Goal: Use online tool/utility: Use online tool/utility

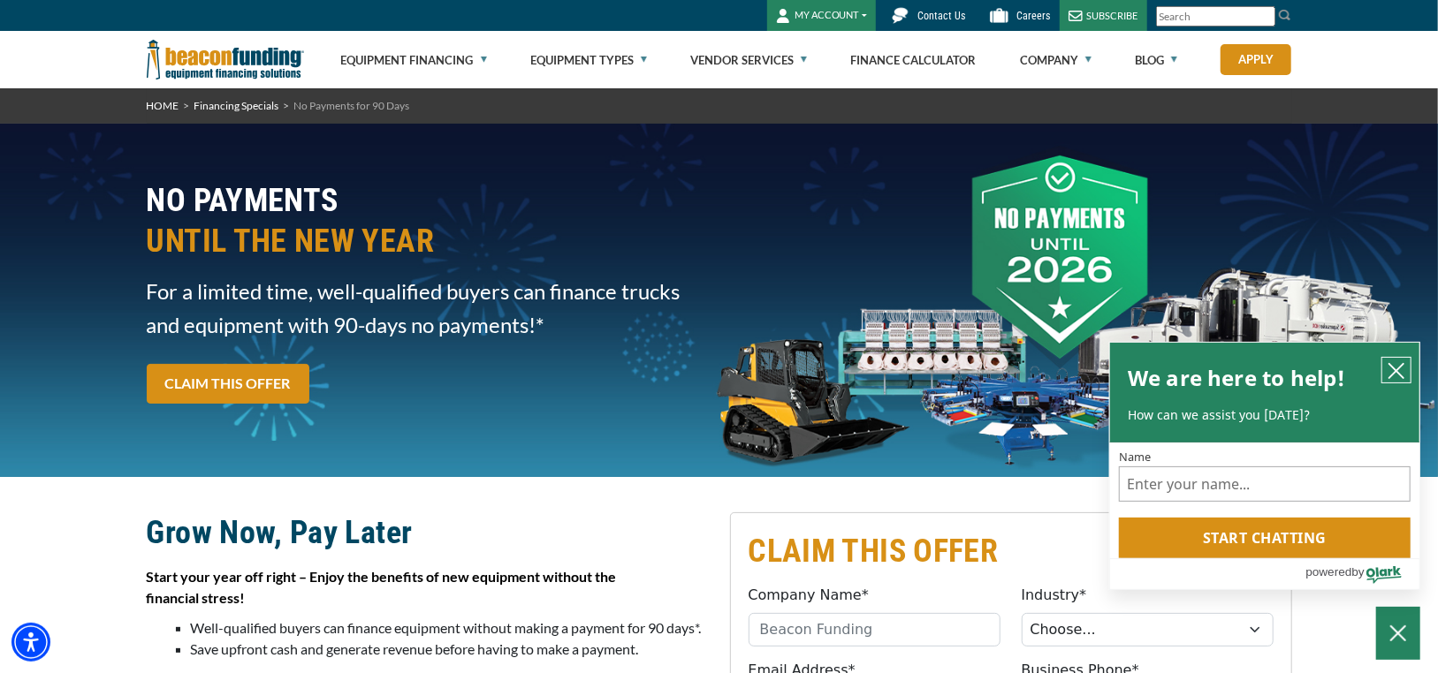
click at [1395, 364] on icon "close chatbox" at bounding box center [1397, 371] width 18 height 18
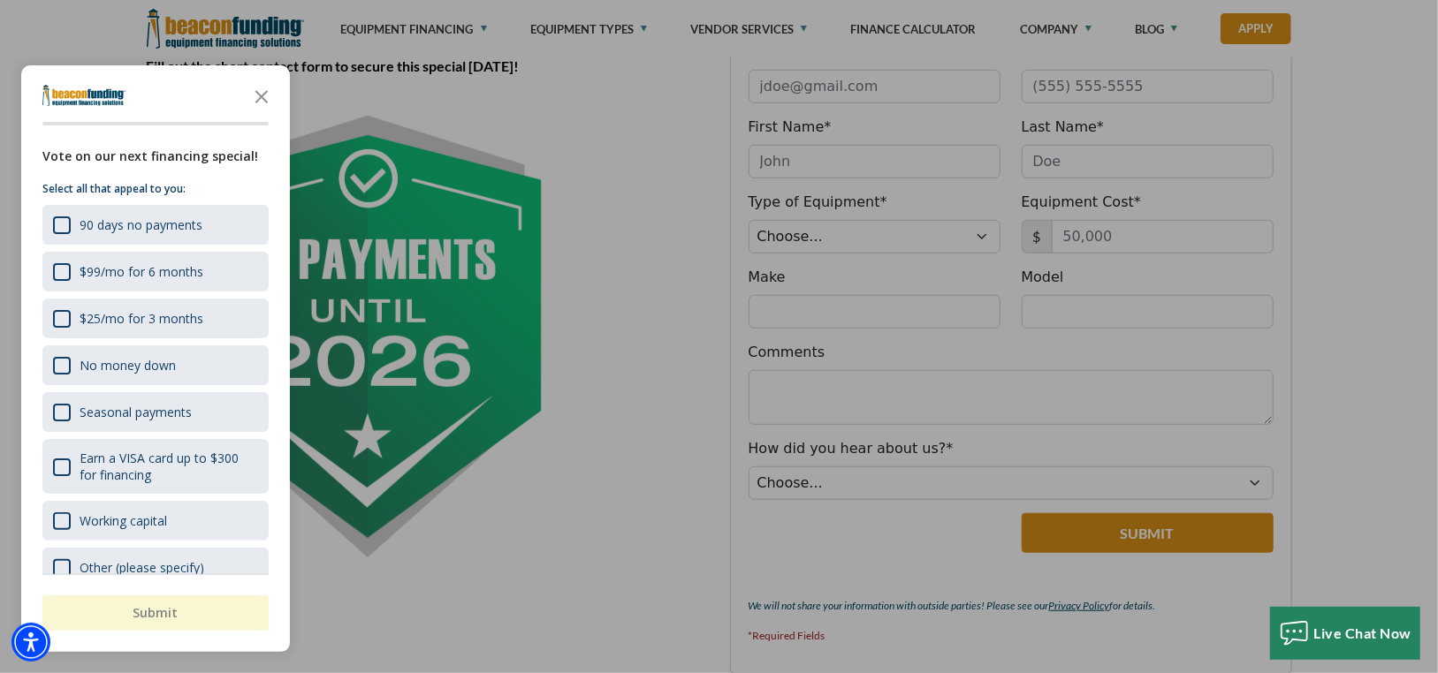
scroll to position [884, 0]
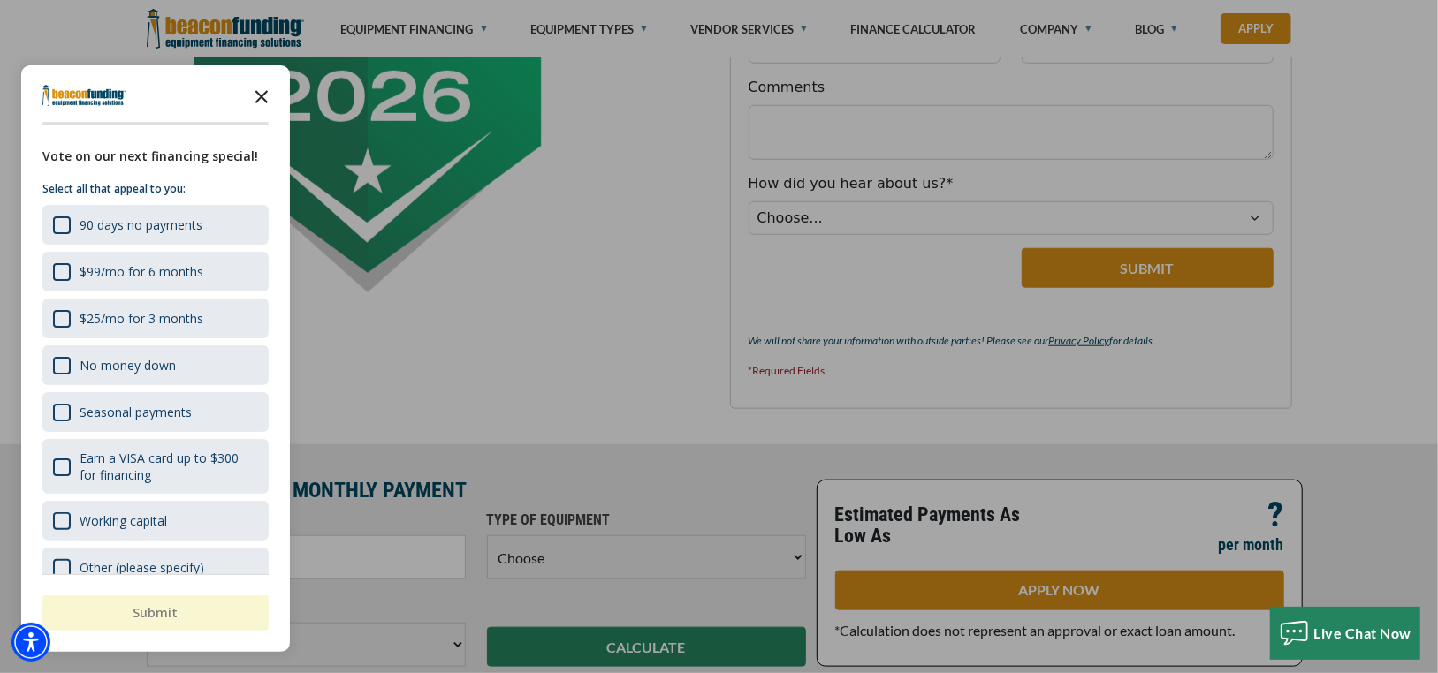
click at [261, 86] on icon "Close the survey" at bounding box center [261, 95] width 35 height 35
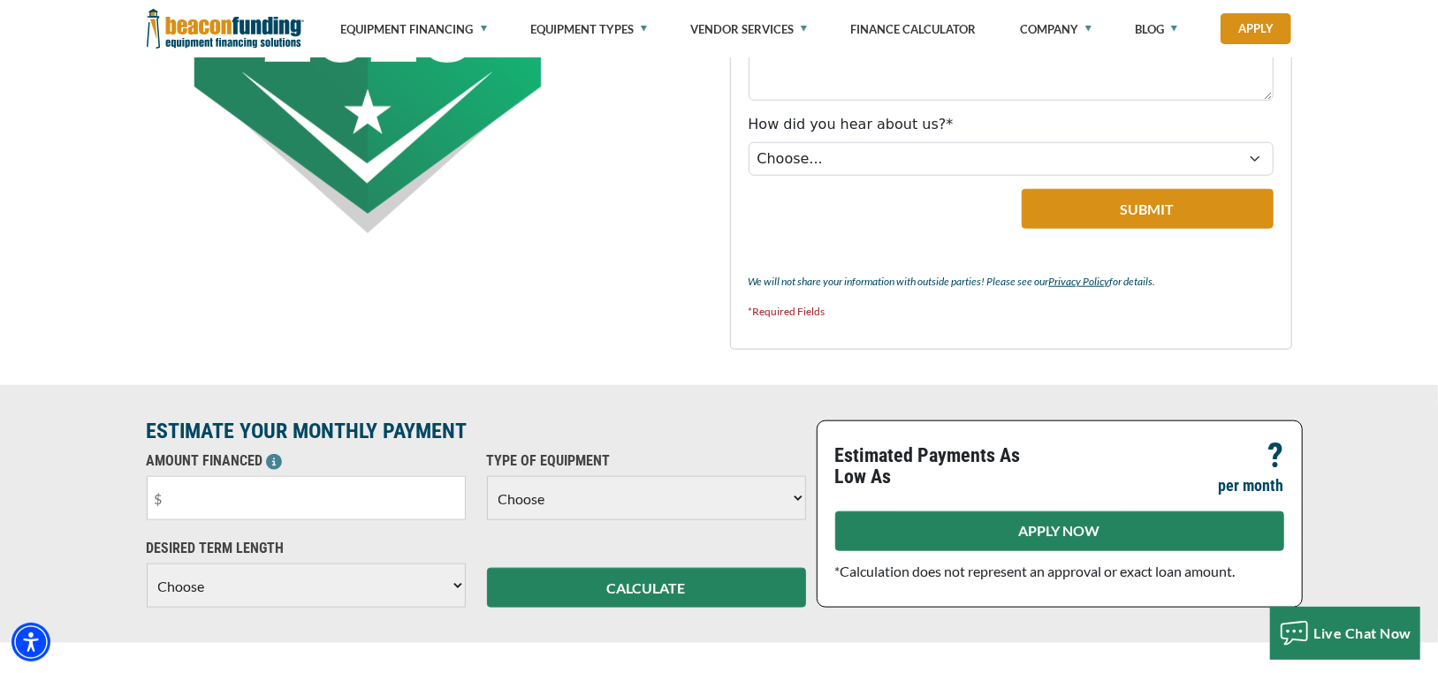
scroll to position [1061, 0]
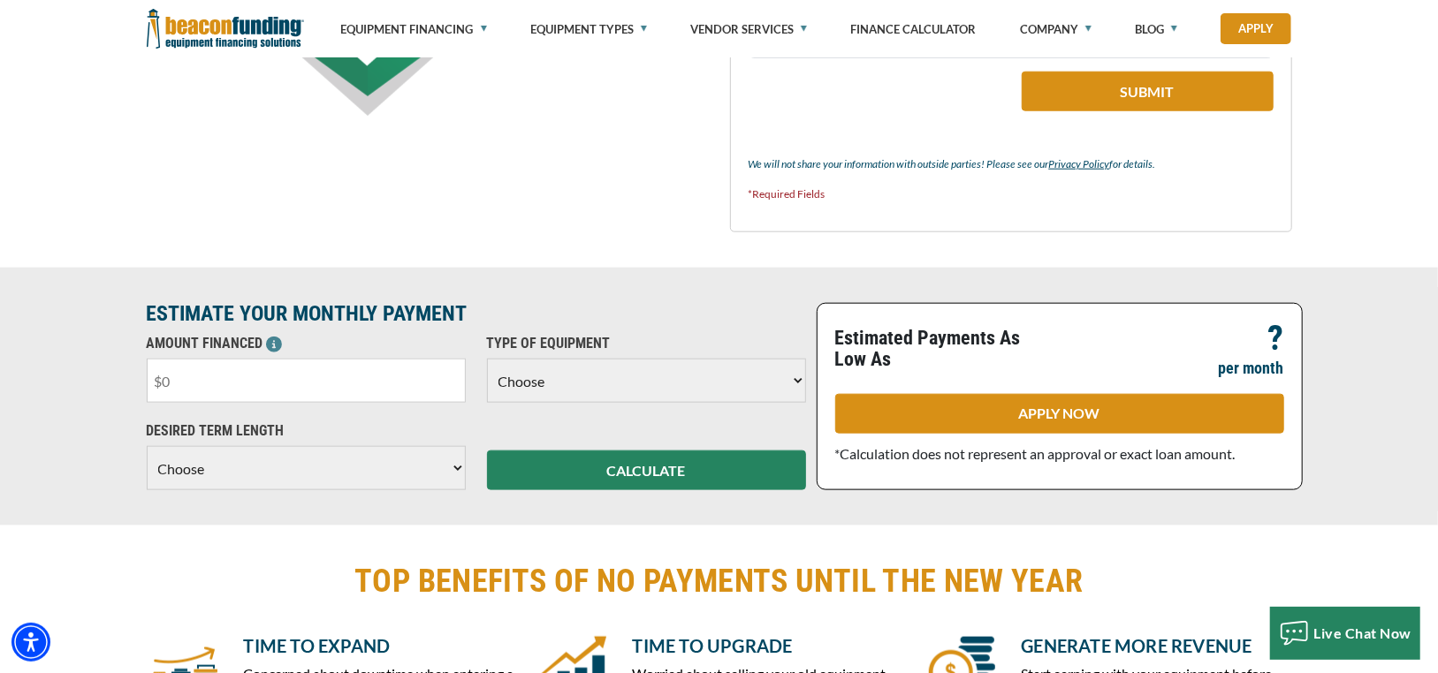
click at [278, 384] on input "text" at bounding box center [306, 381] width 319 height 44
type input "$50,000"
click at [786, 386] on select "Choose Backhoe Boom/Bucket Truck Chipper Commercial Mower Crane DTG/DTF Printin…" at bounding box center [646, 381] width 319 height 44
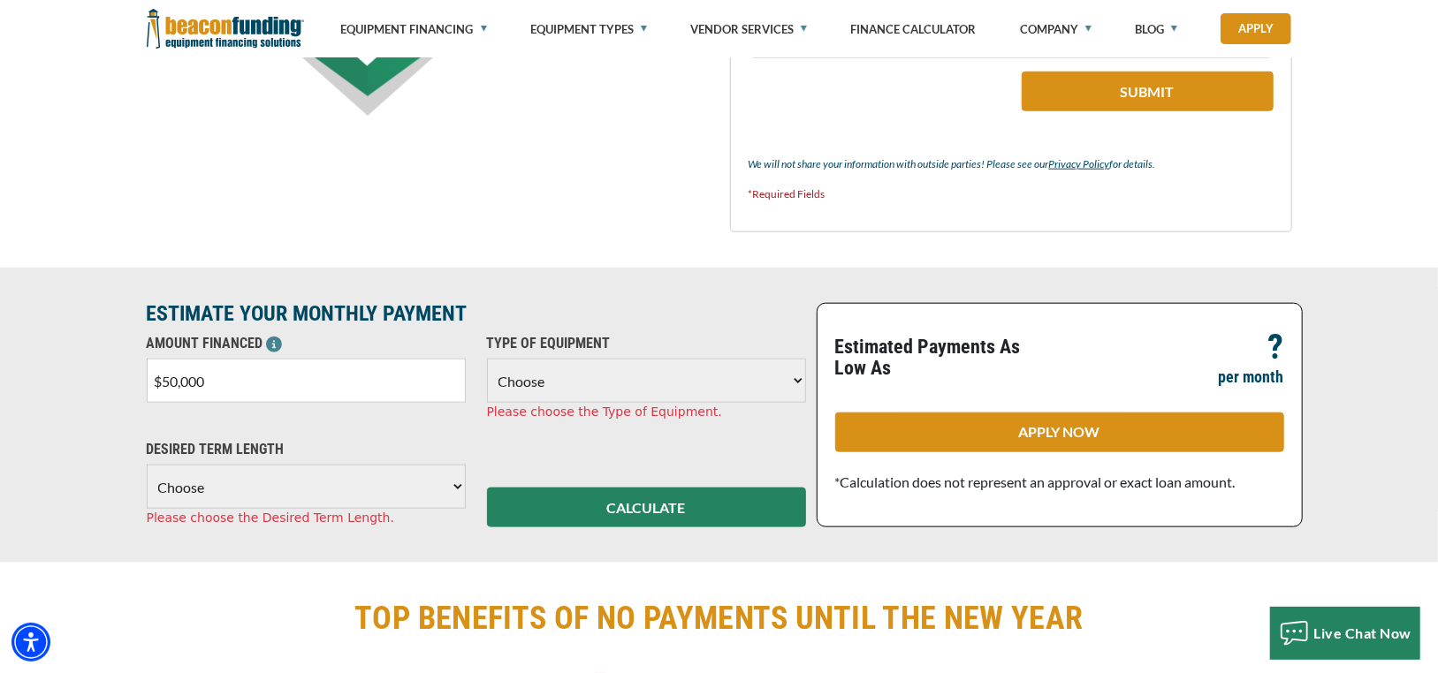
select select "5"
click at [487, 359] on select "Choose Backhoe Boom/Bucket Truck Chipper Commercial Mower Crane DTG/DTF Printin…" at bounding box center [646, 381] width 319 height 44
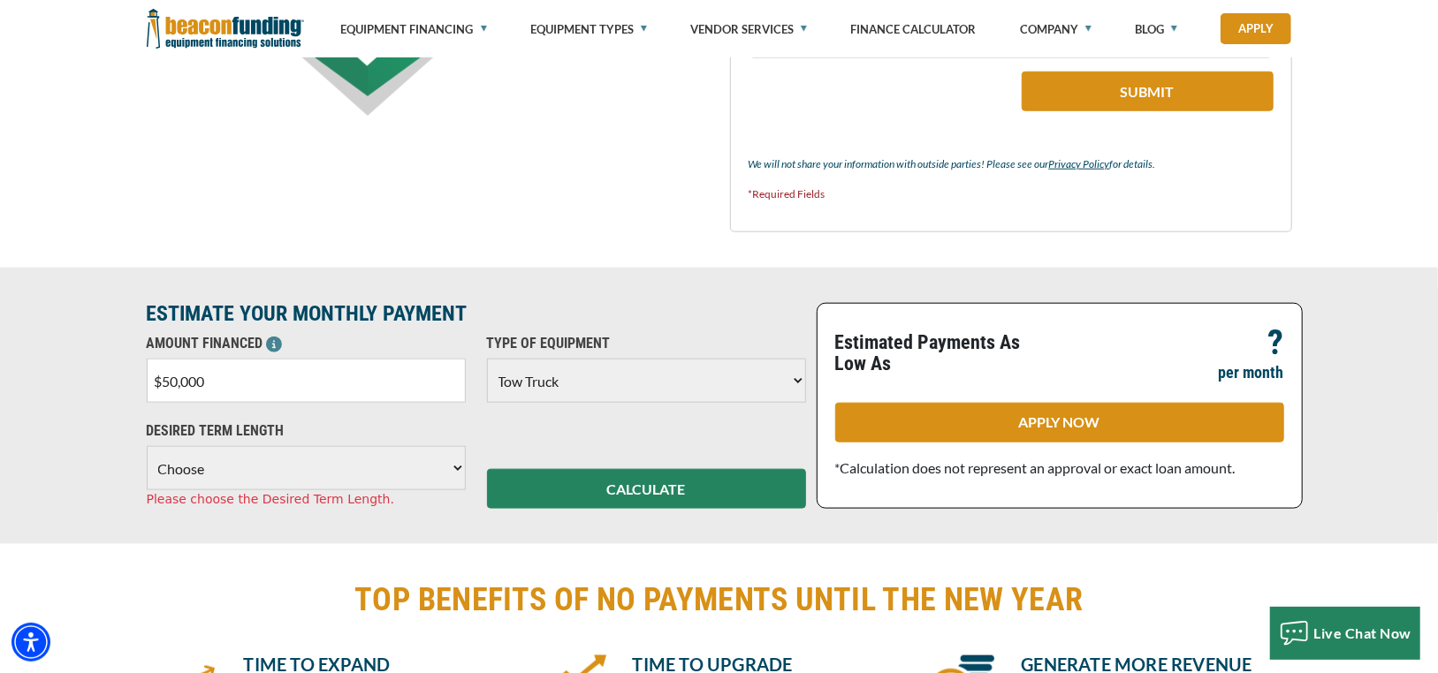
click at [400, 464] on select "Choose 36 Months 48 Months 60 Months" at bounding box center [306, 468] width 319 height 44
select select "60"
click at [147, 446] on select "Choose 36 Months 48 Months 60 Months" at bounding box center [306, 468] width 319 height 44
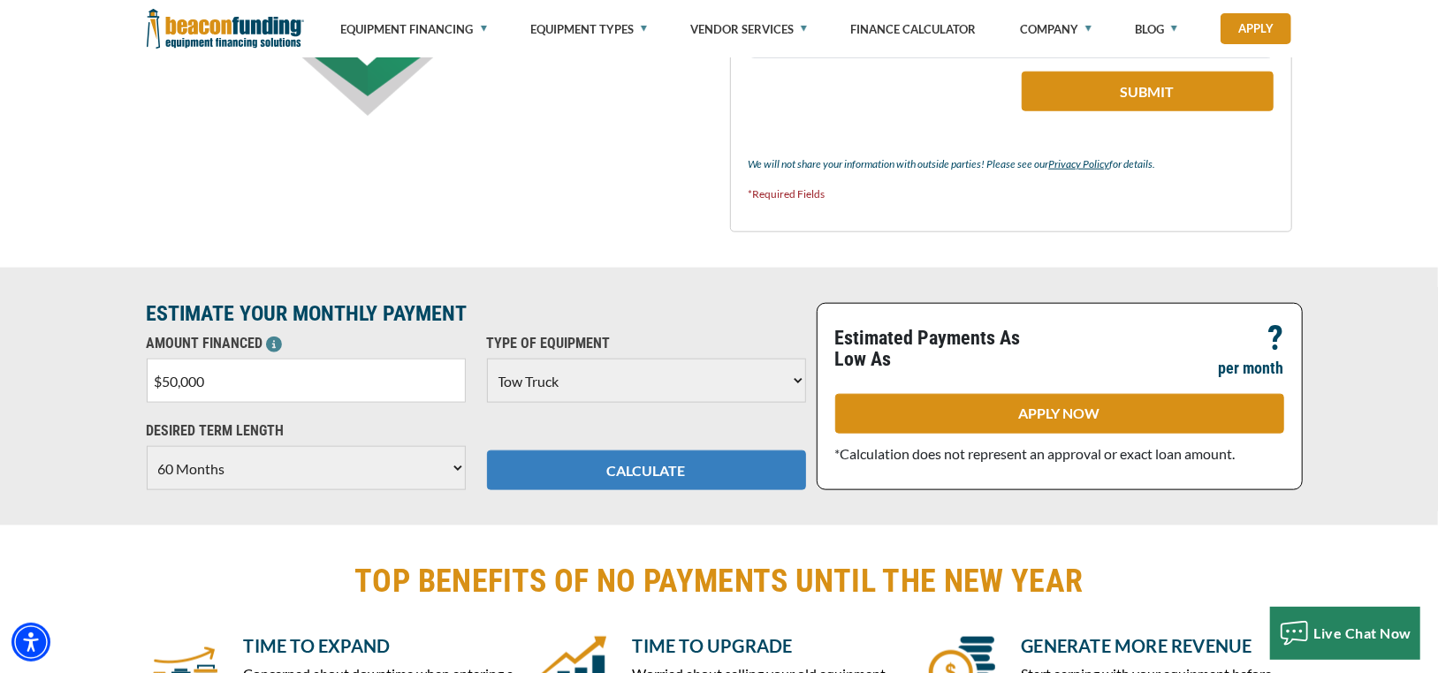
drag, startPoint x: 661, startPoint y: 480, endPoint x: 646, endPoint y: 480, distance: 15.0
click at [654, 481] on button "CALCULATE" at bounding box center [646, 471] width 319 height 40
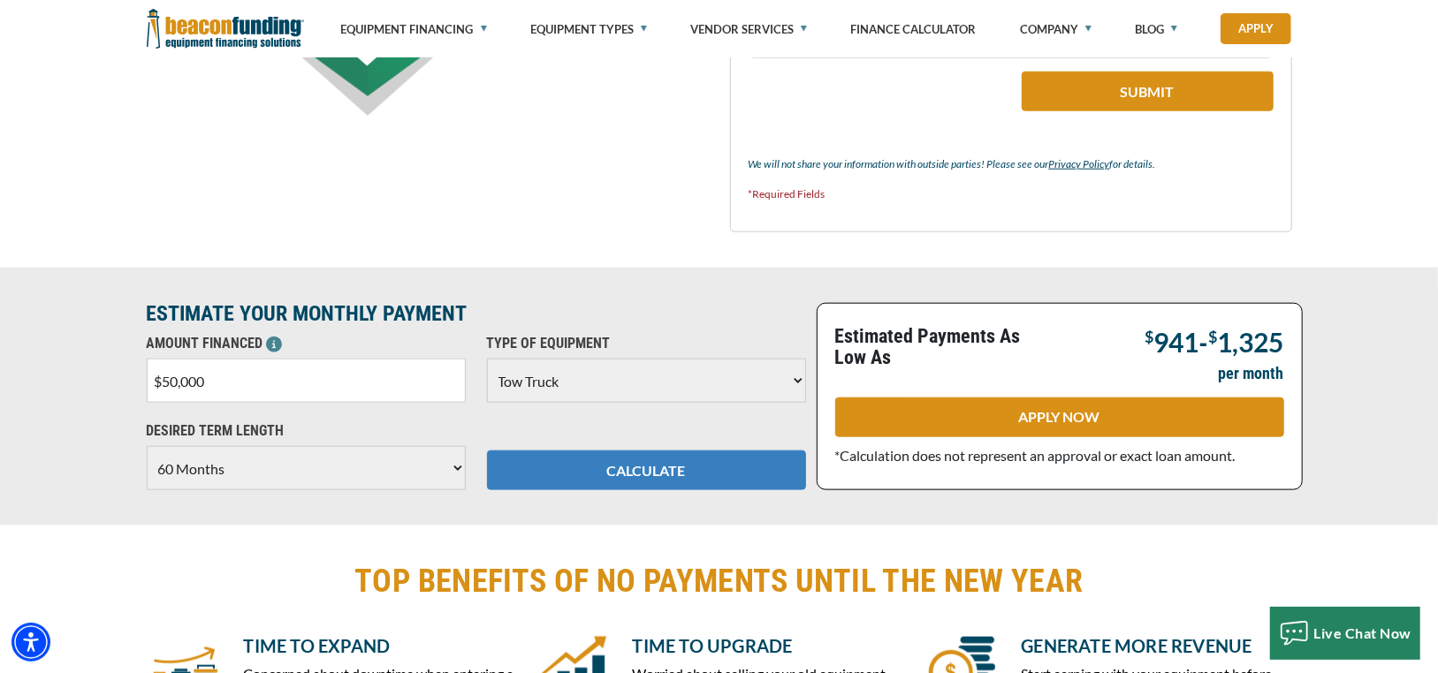
click at [652, 460] on button "CALCULATE" at bounding box center [646, 471] width 319 height 40
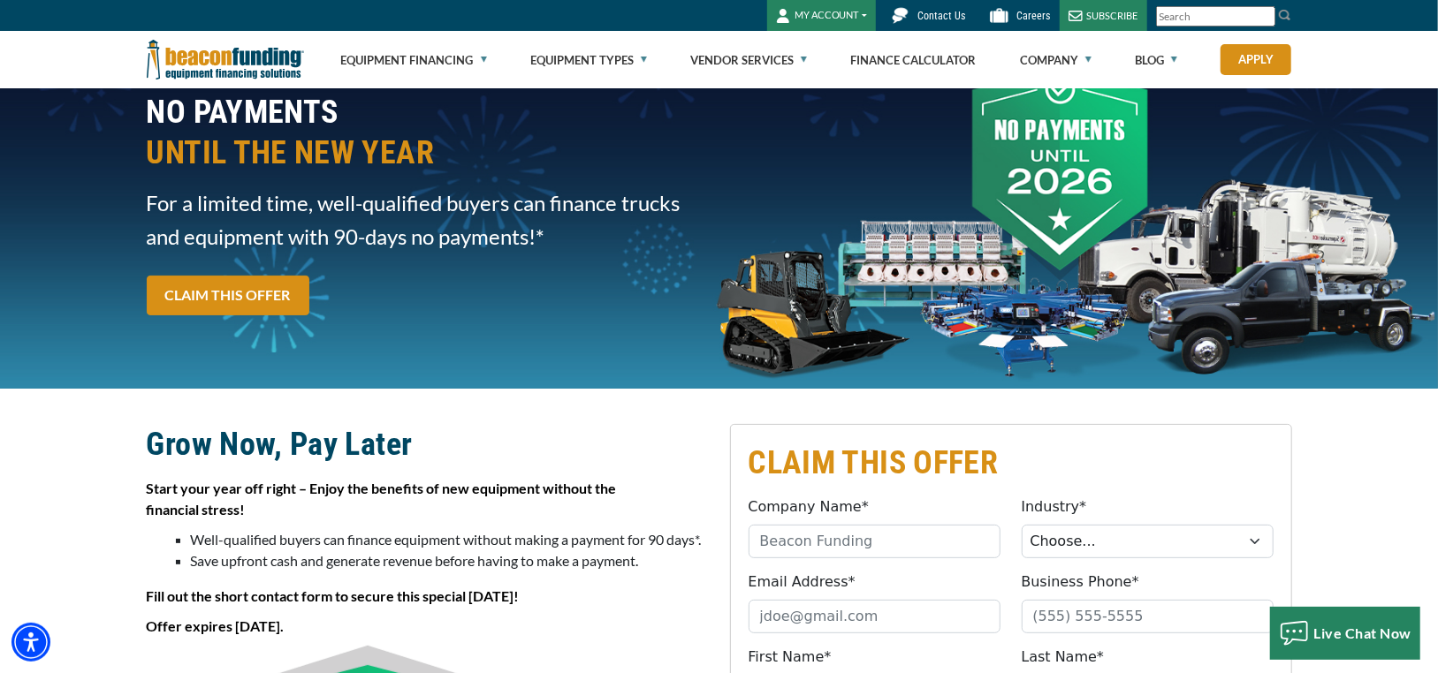
scroll to position [0, 0]
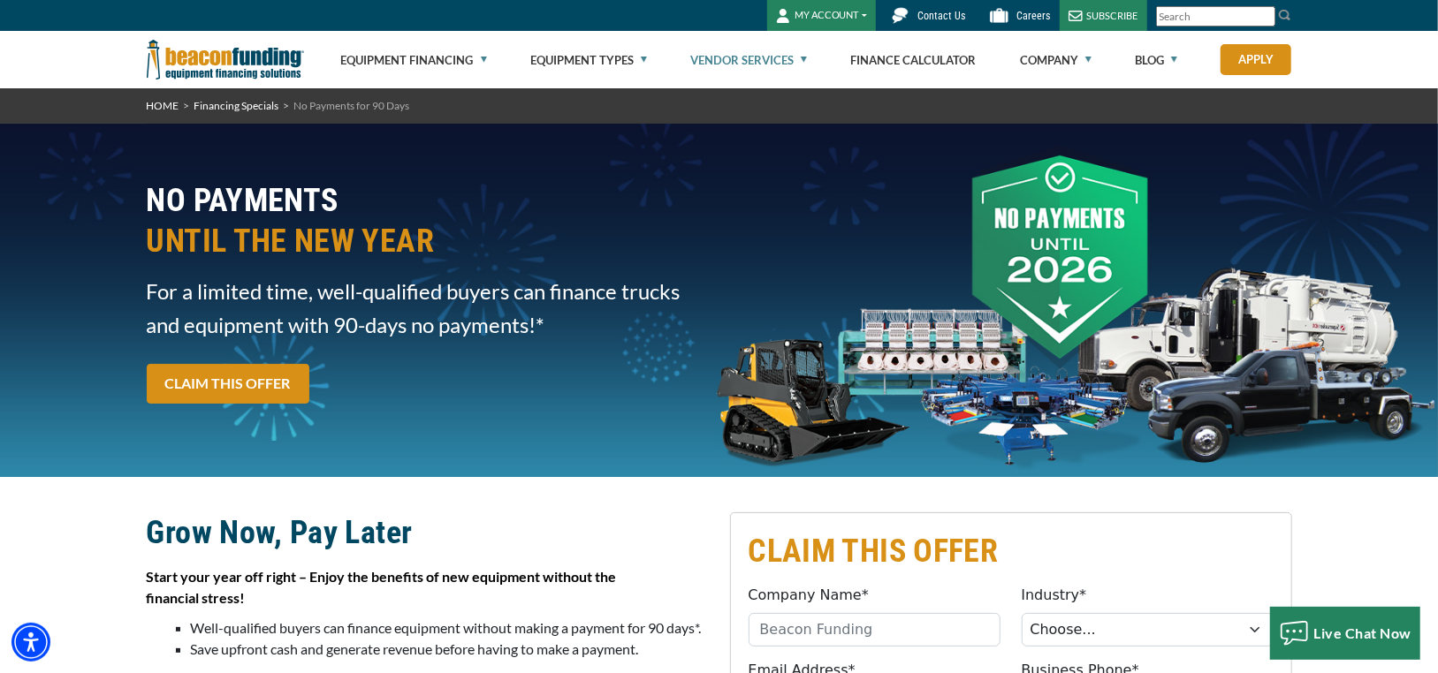
click at [806, 57] on link "Vendor Services" at bounding box center [748, 60] width 117 height 57
